Goal: Navigation & Orientation: Understand site structure

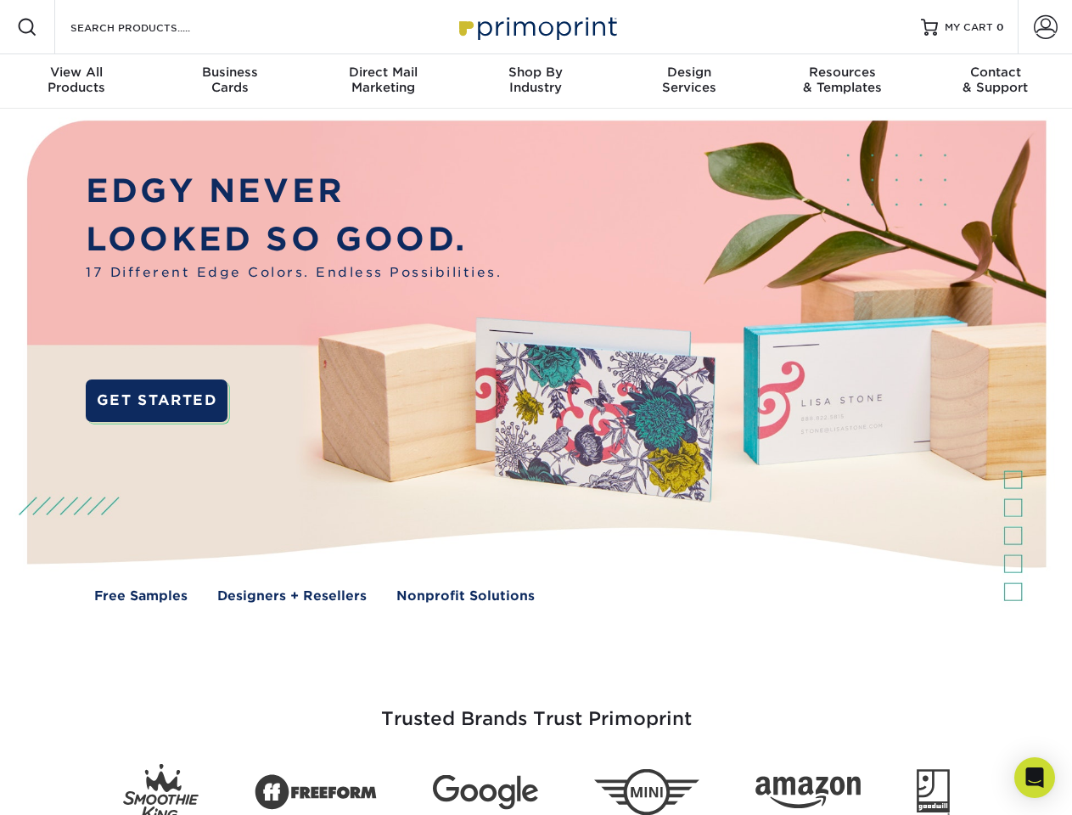
click at [536, 408] on img at bounding box center [535, 374] width 1061 height 531
click at [27, 27] on span at bounding box center [27, 27] width 20 height 20
click at [1045, 27] on span at bounding box center [1046, 27] width 24 height 24
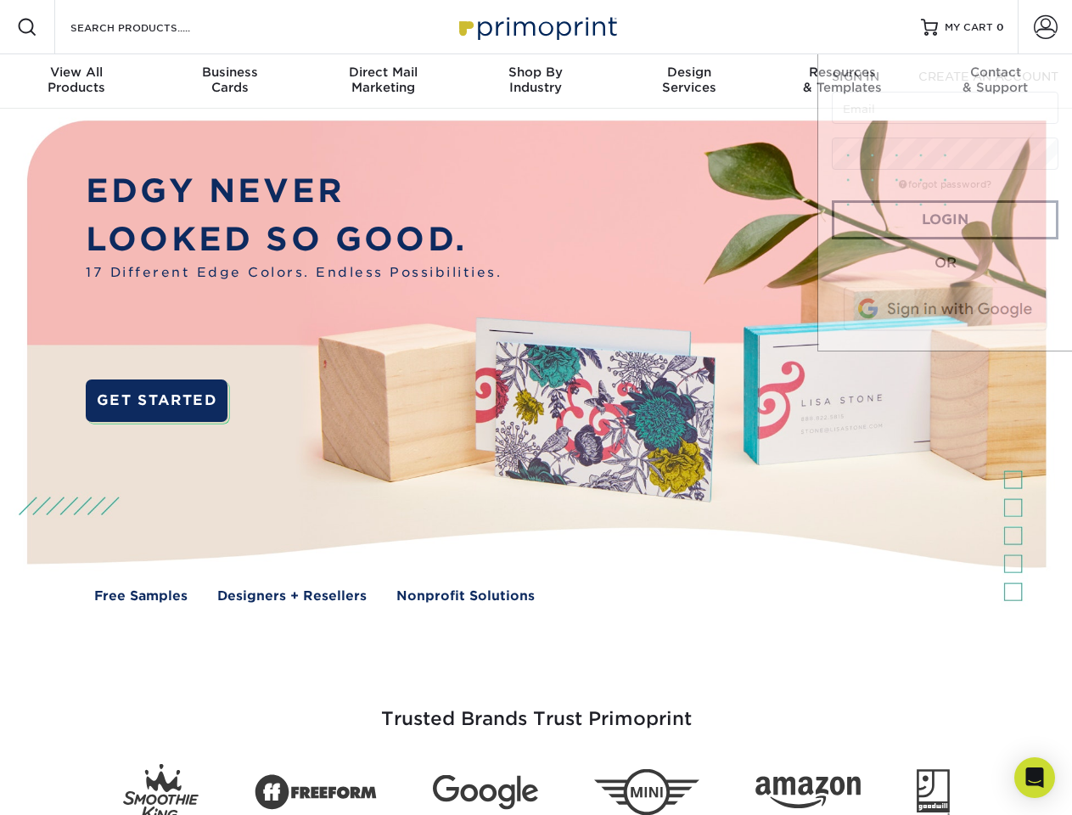
click at [76, 82] on div "View All Products" at bounding box center [76, 80] width 153 height 31
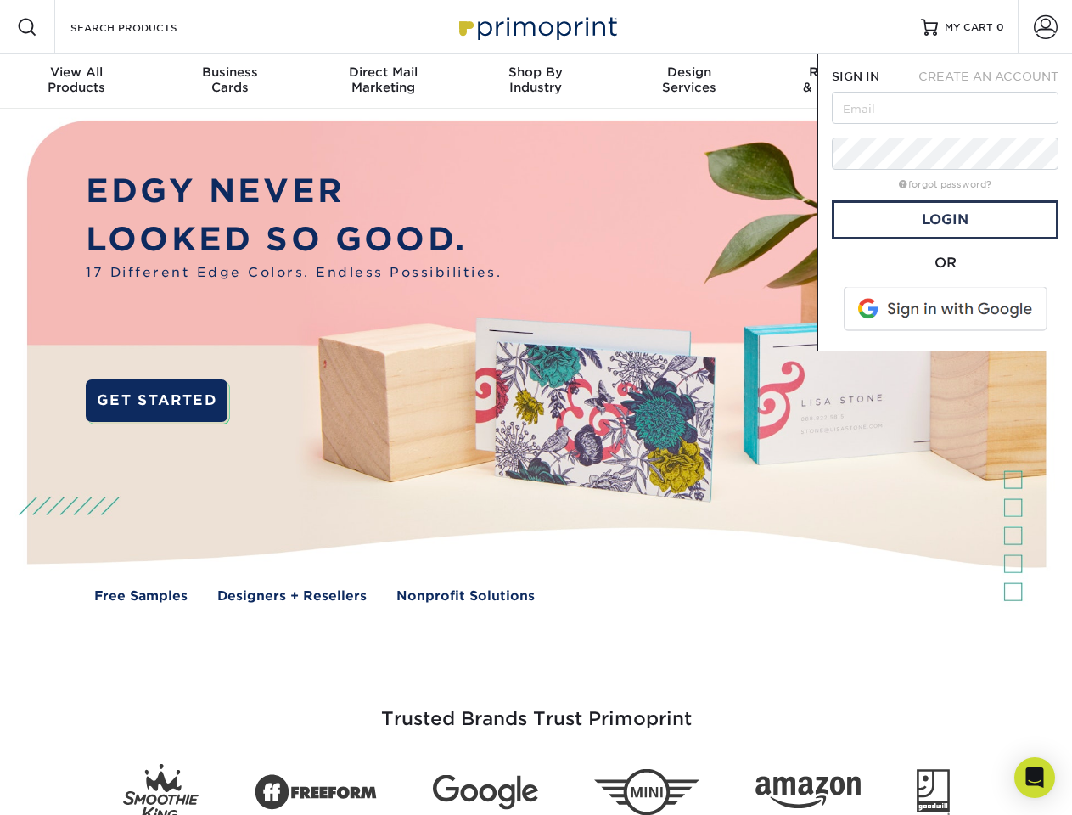
click at [229, 82] on div "Business Cards" at bounding box center [229, 80] width 153 height 31
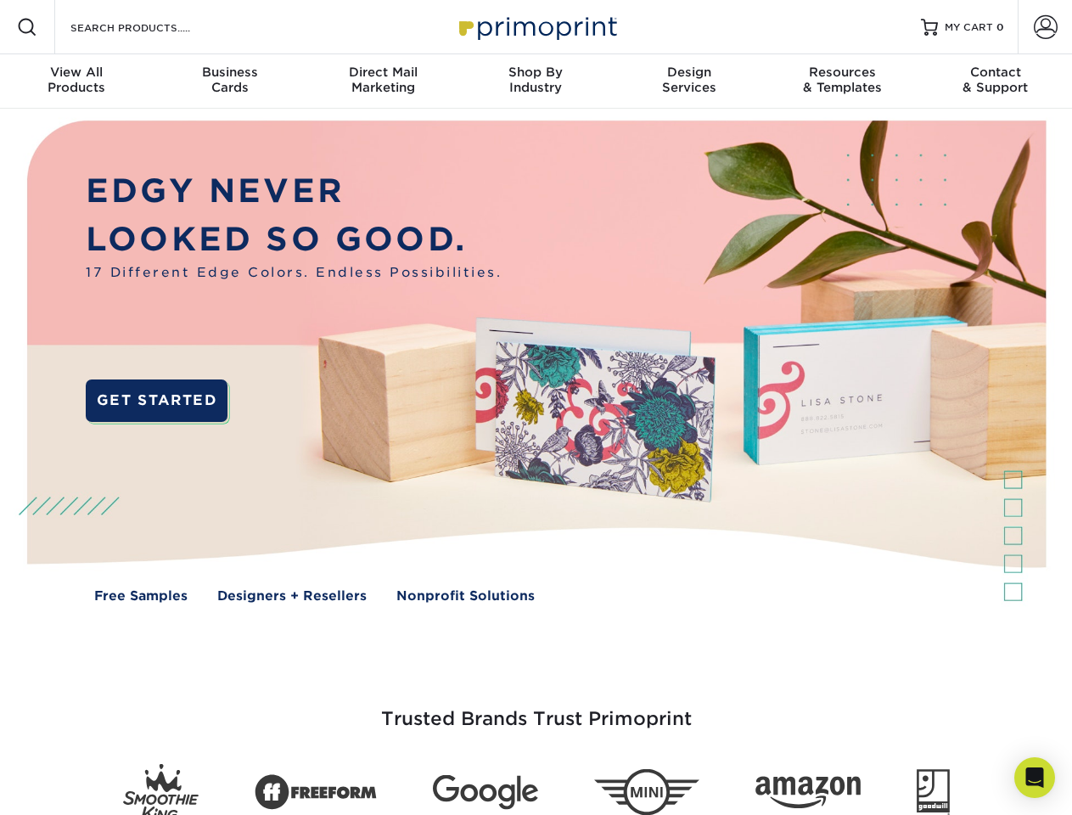
click at [383, 82] on div "Direct Mail Marketing" at bounding box center [382, 80] width 153 height 31
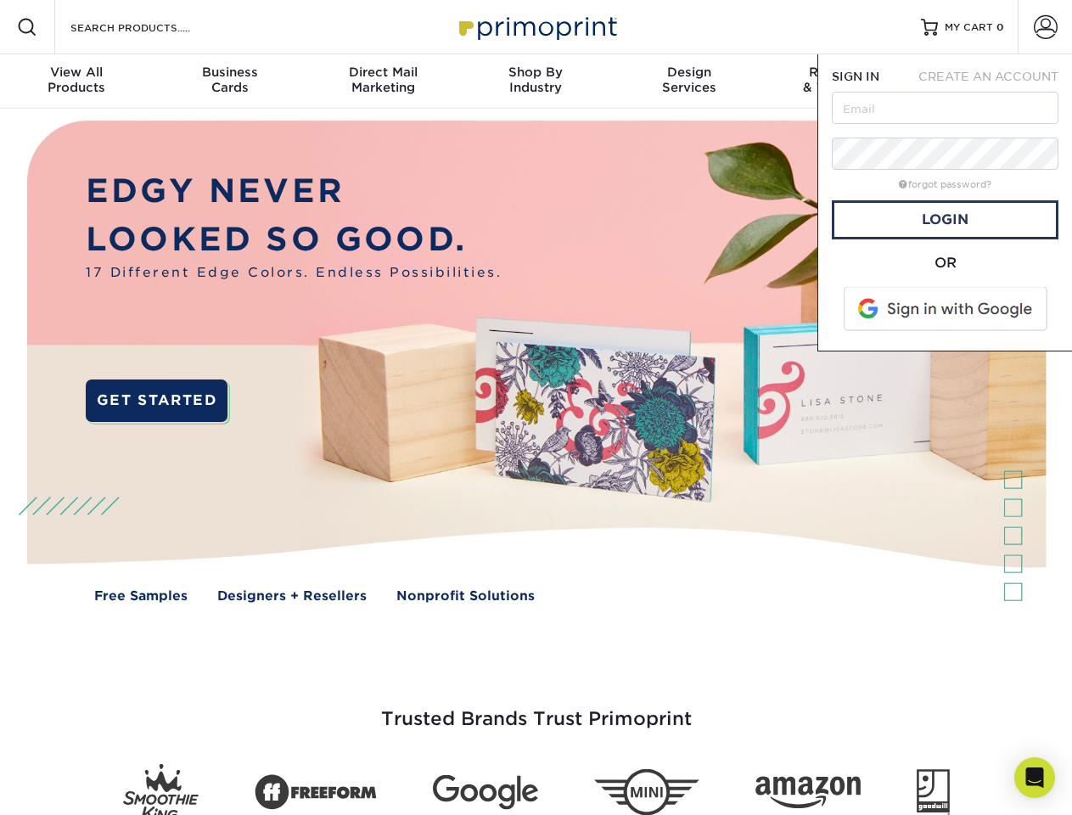
click at [536, 82] on div "Shop By Industry" at bounding box center [535, 80] width 153 height 31
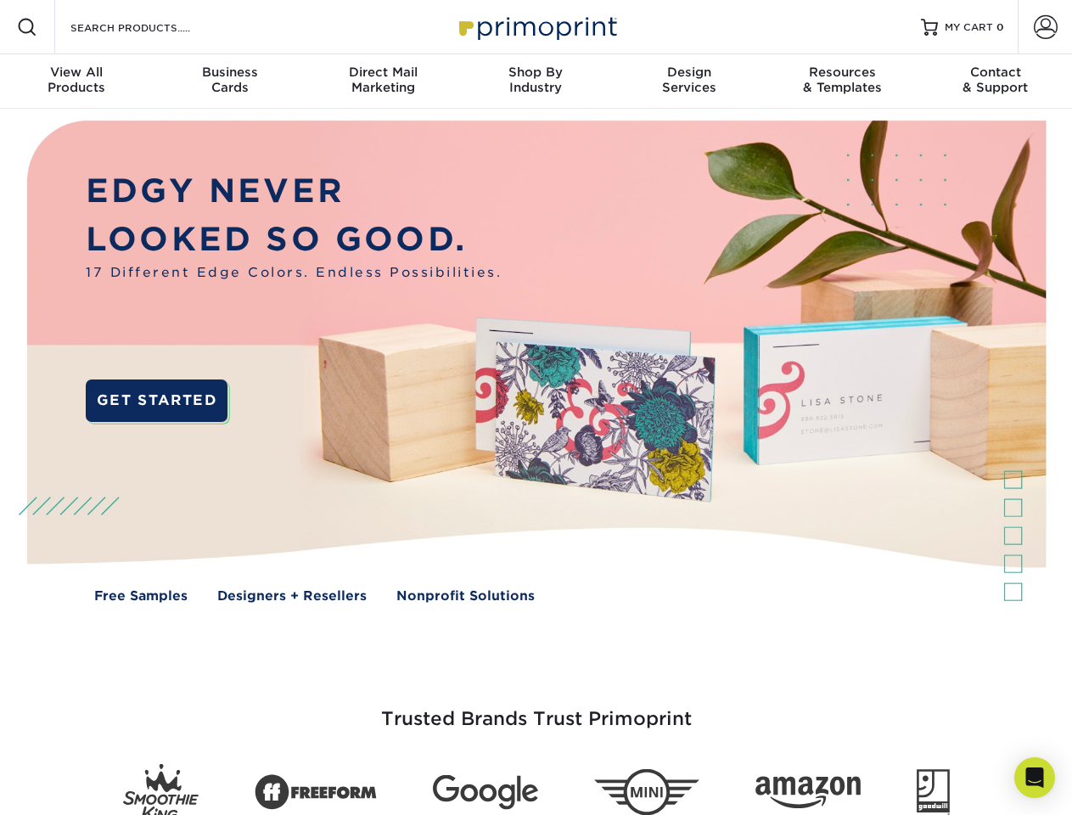
click at [689, 82] on div "Design Services" at bounding box center [689, 80] width 153 height 31
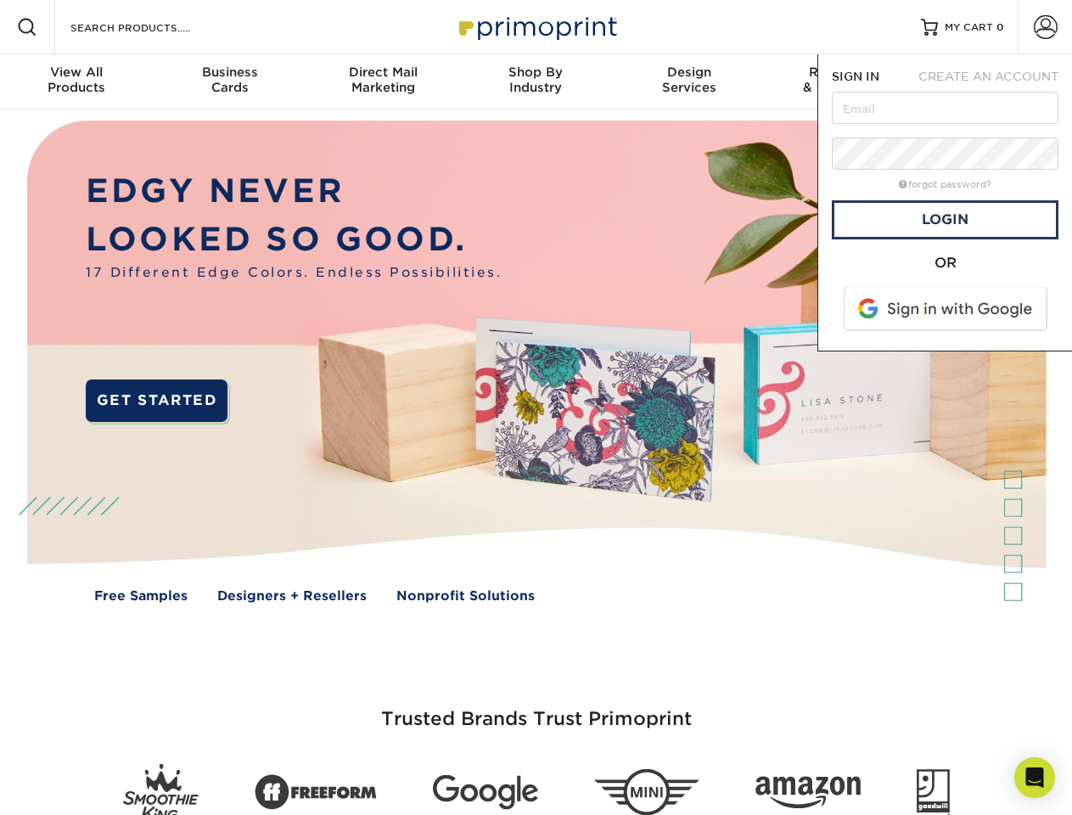
click at [842, 82] on span "SIGN IN" at bounding box center [856, 77] width 48 height 14
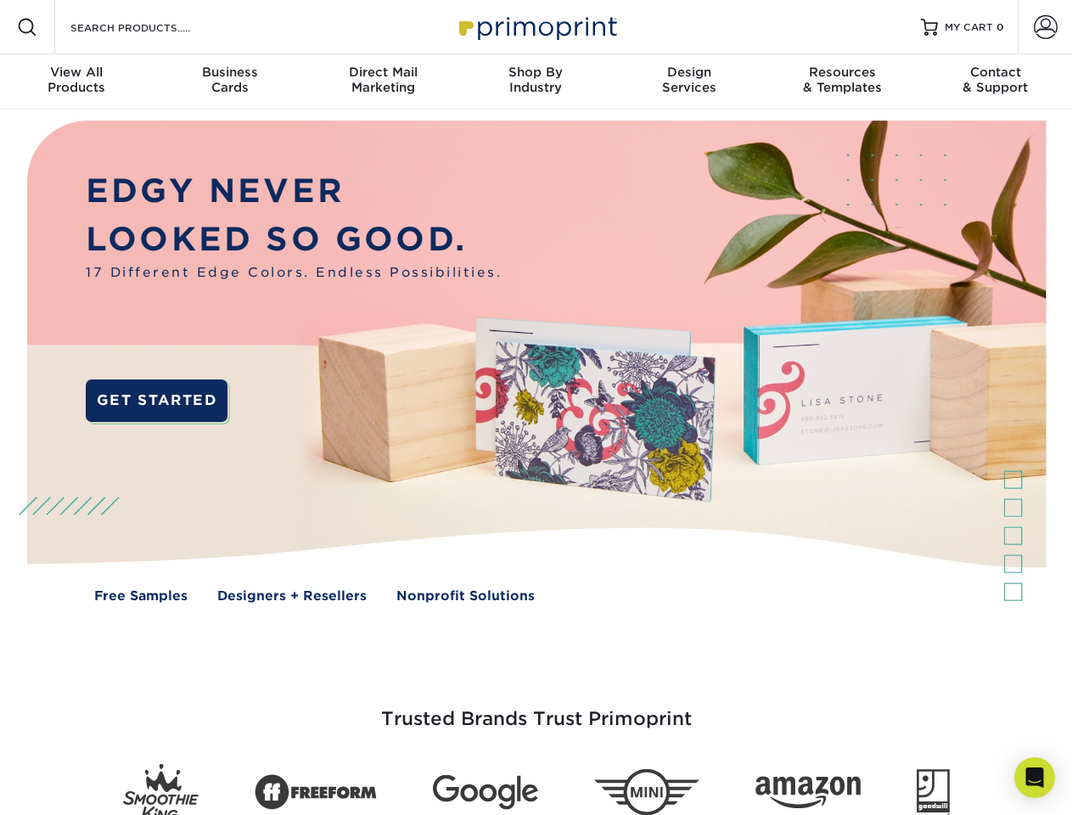
click at [996, 82] on div "Contact & Support" at bounding box center [995, 80] width 153 height 31
